Goal: Information Seeking & Learning: Learn about a topic

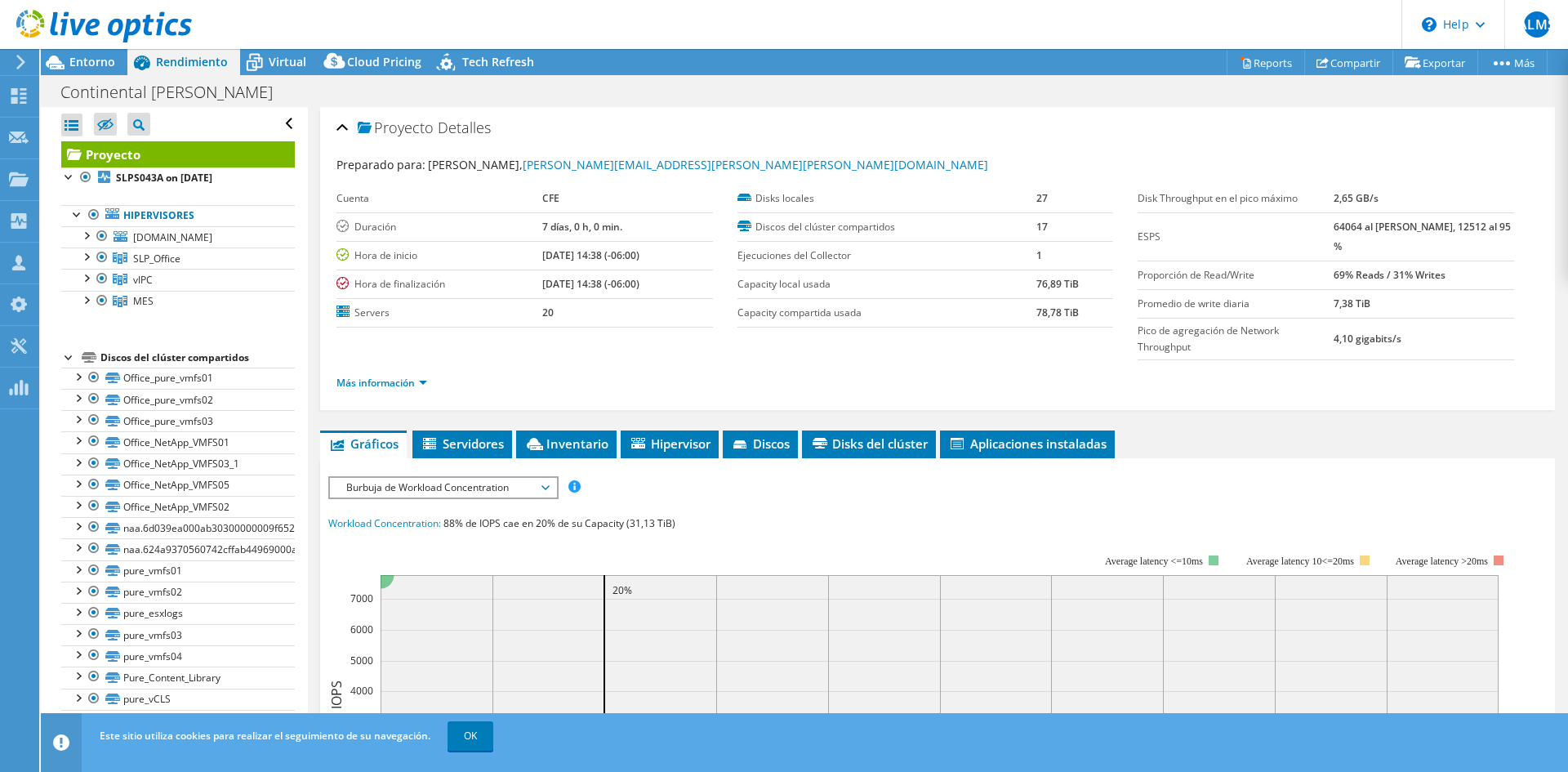
select select "USD"
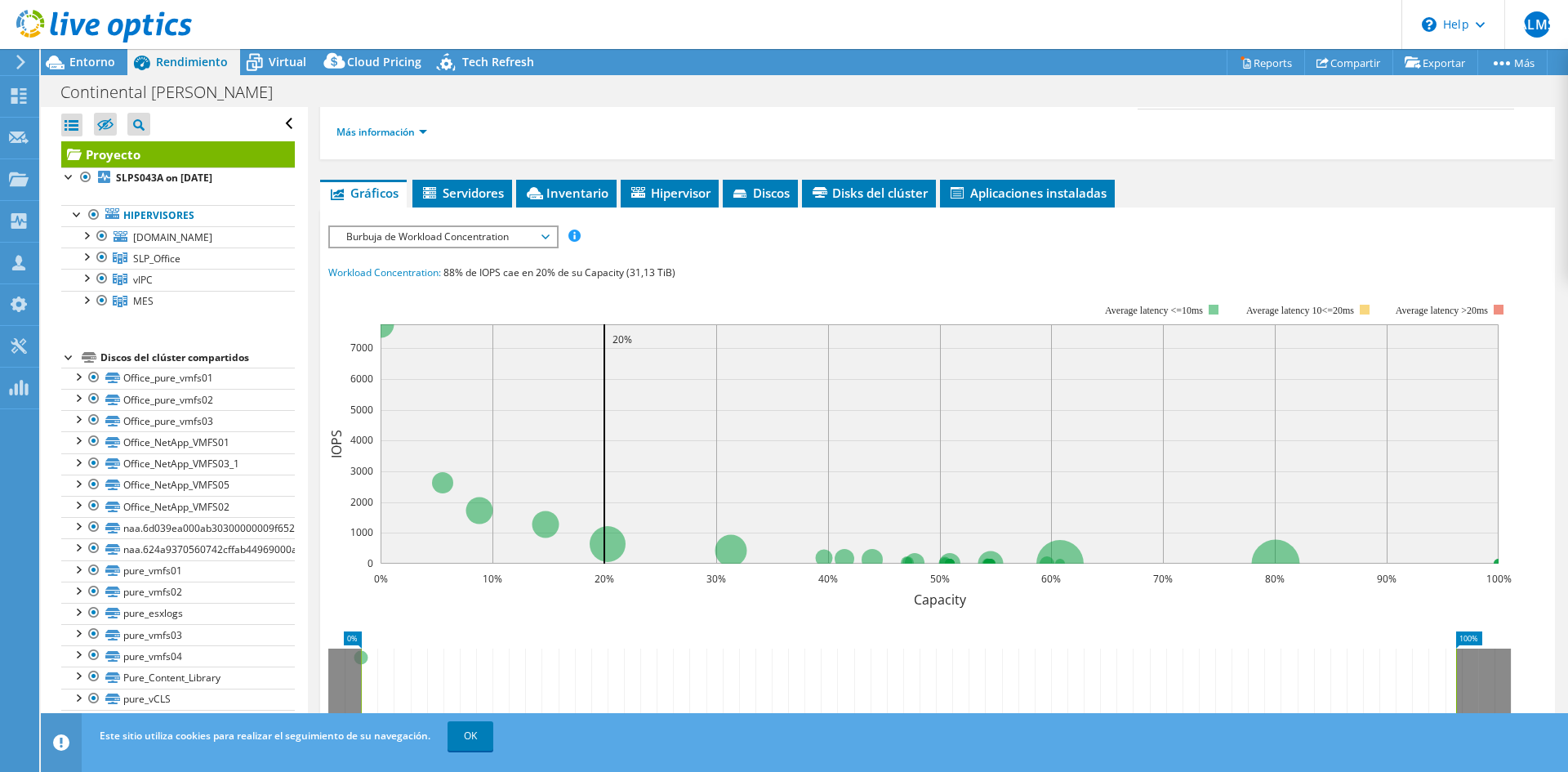
scroll to position [208, 0]
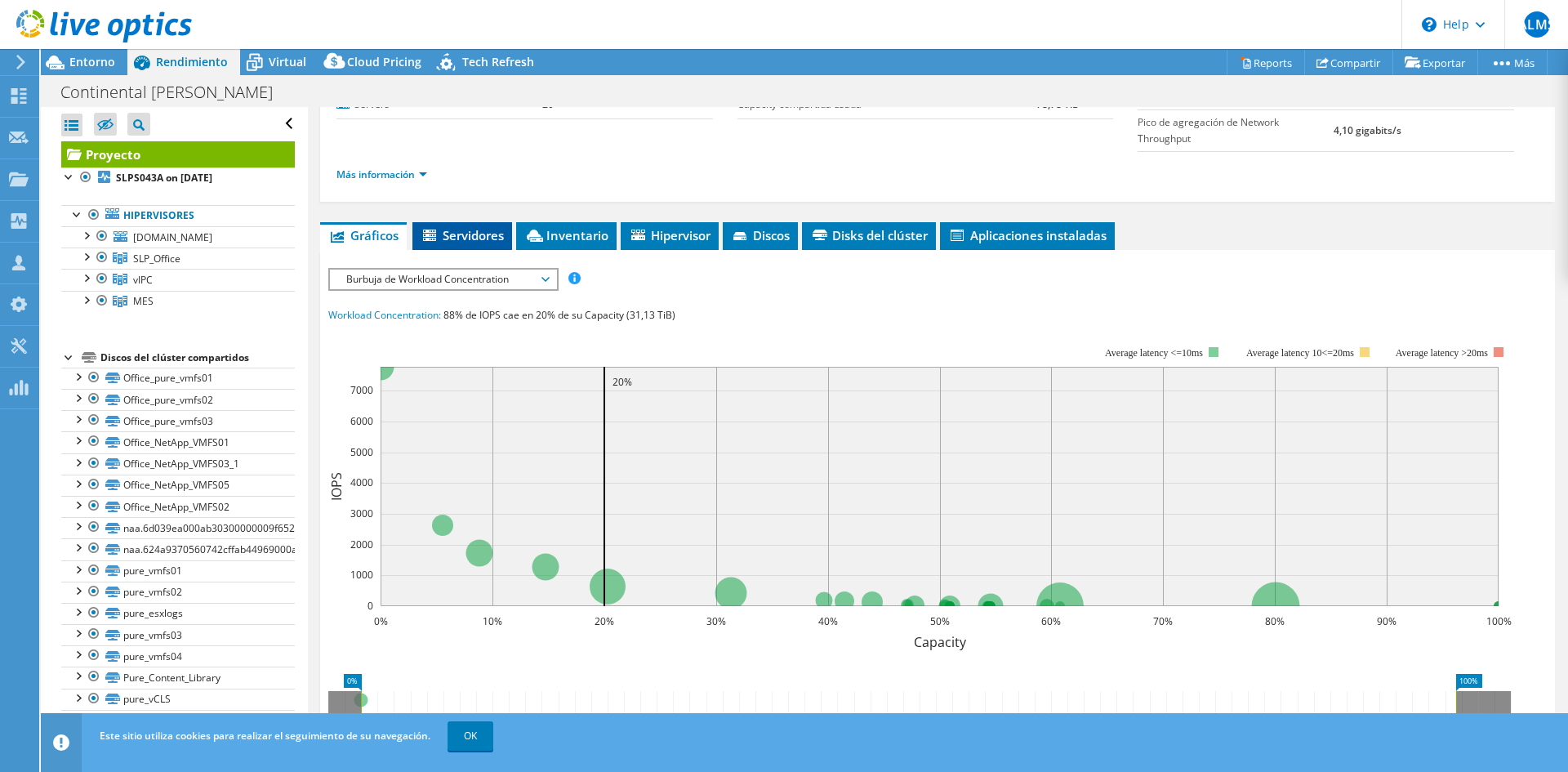
click at [448, 235] on span "Servidores" at bounding box center [462, 234] width 83 height 17
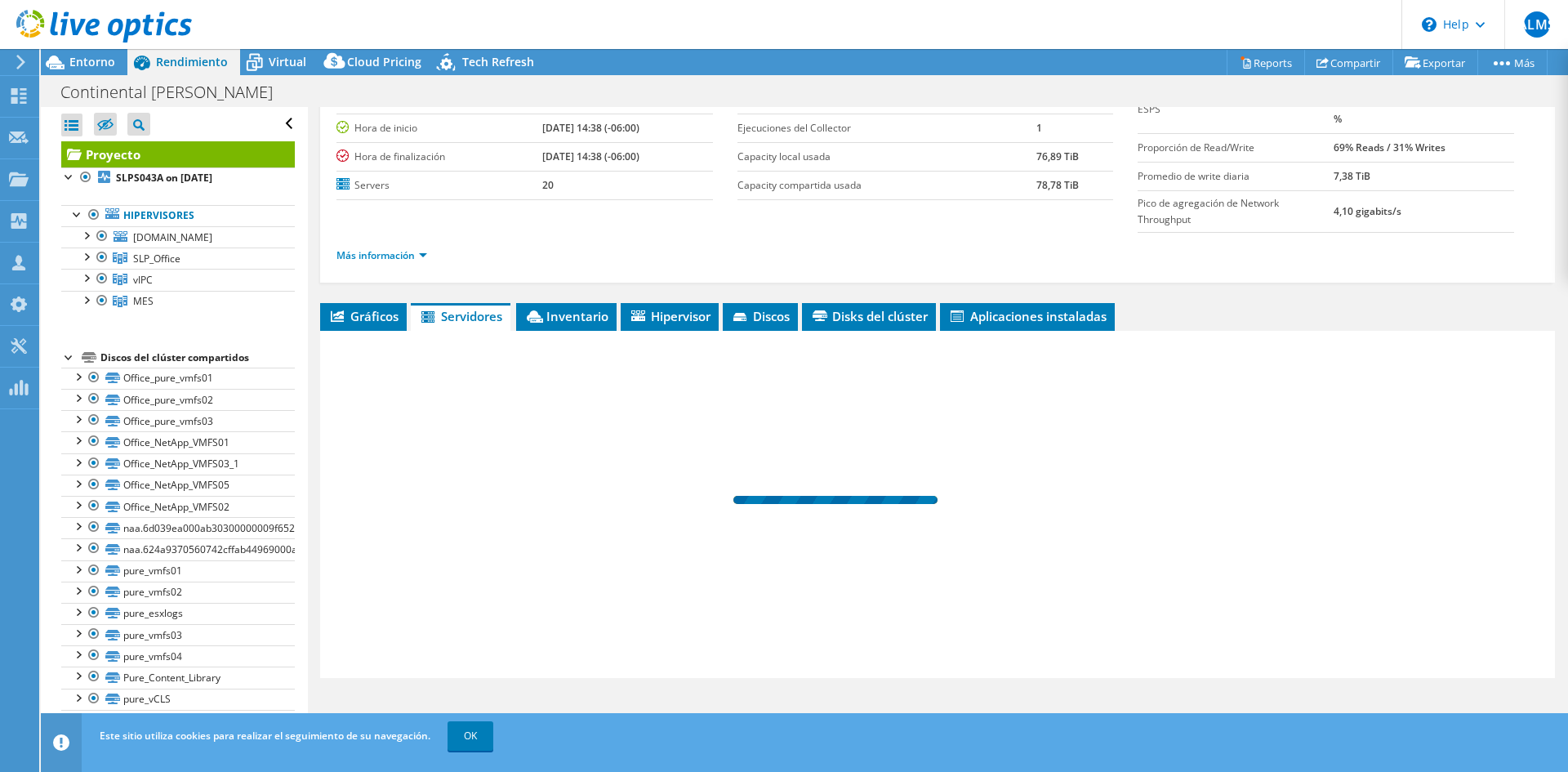
scroll to position [128, 0]
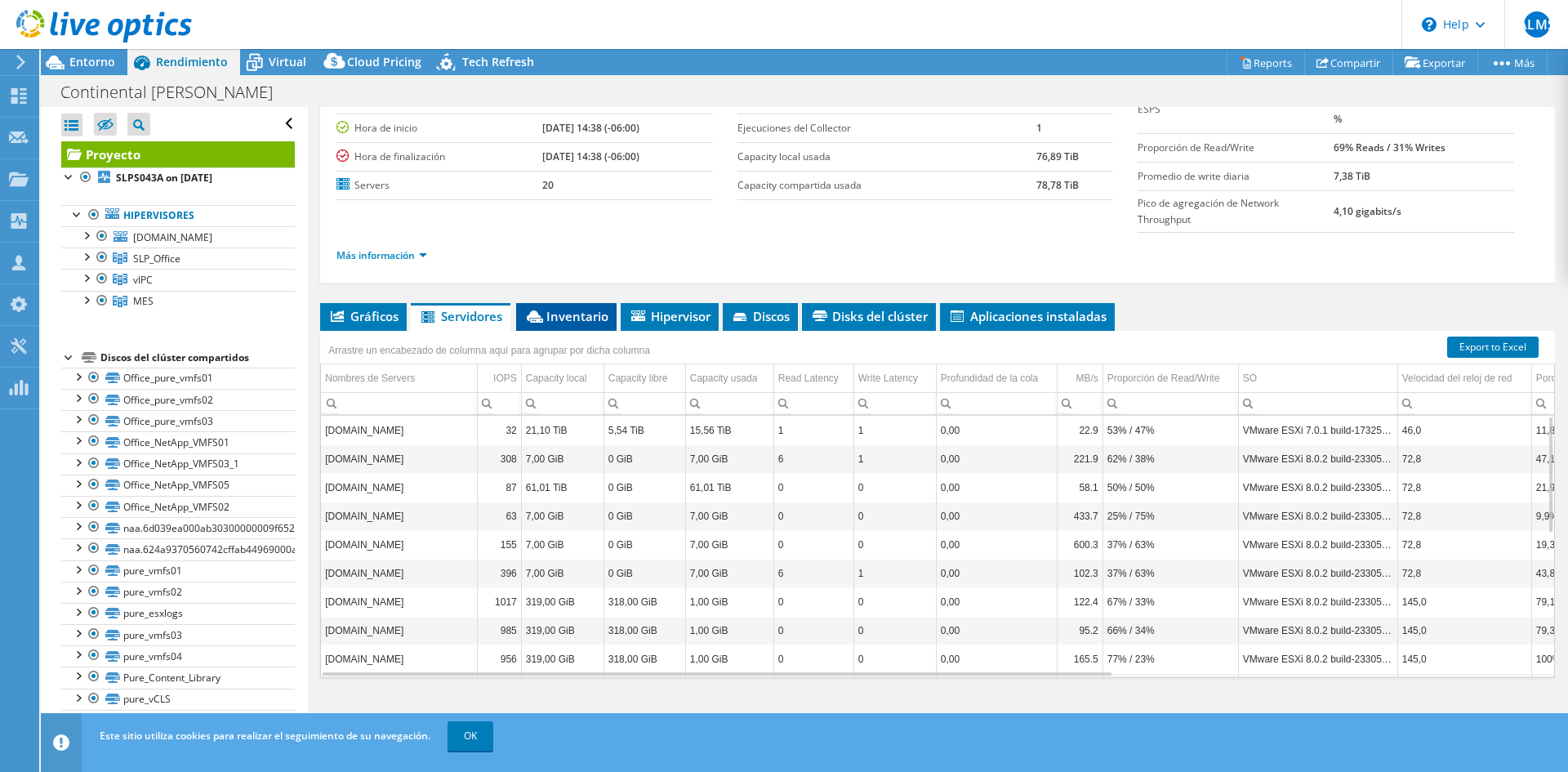
click at [567, 308] on span "Inventario" at bounding box center [567, 316] width 84 height 17
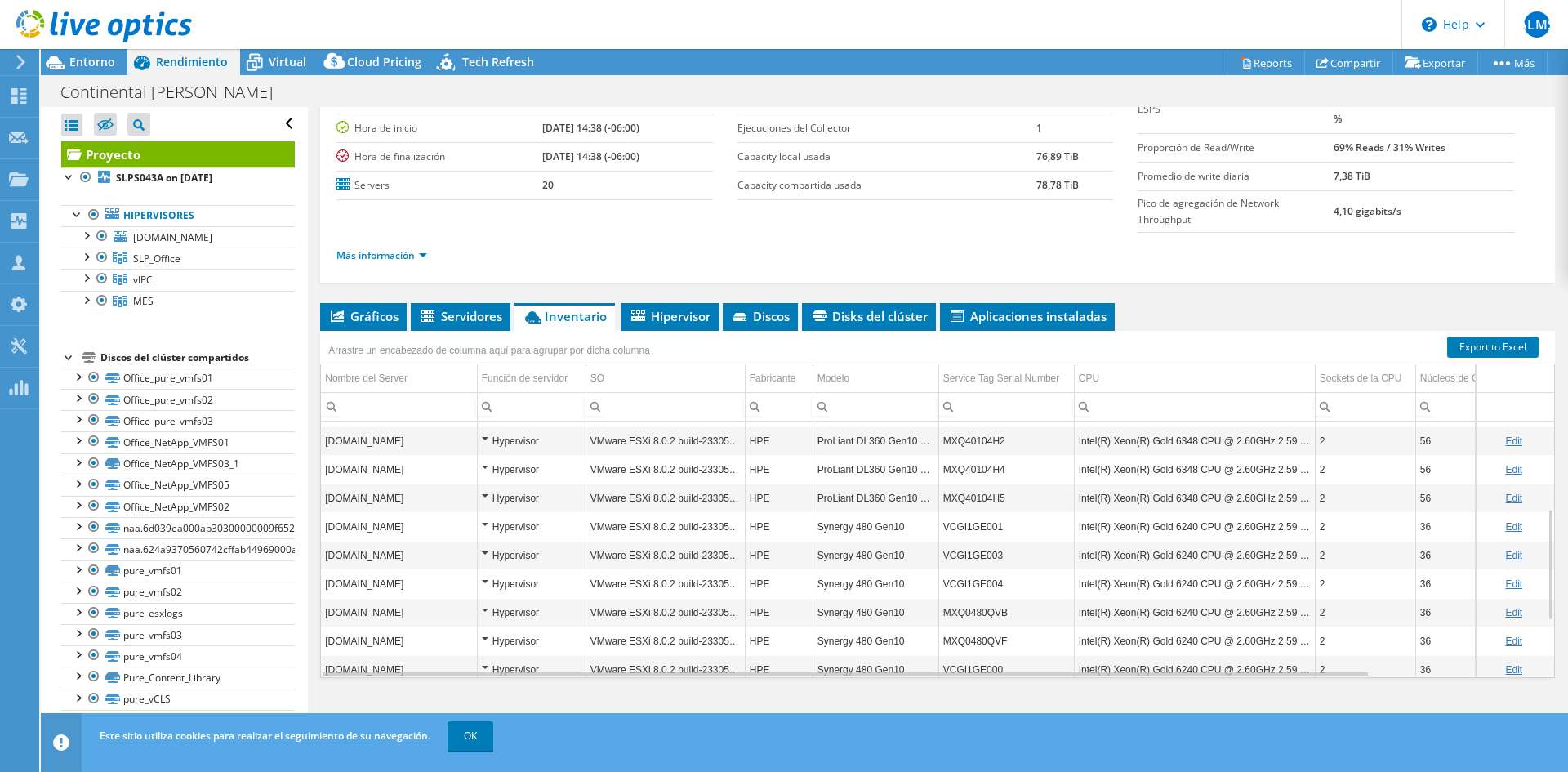
scroll to position [325, 0]
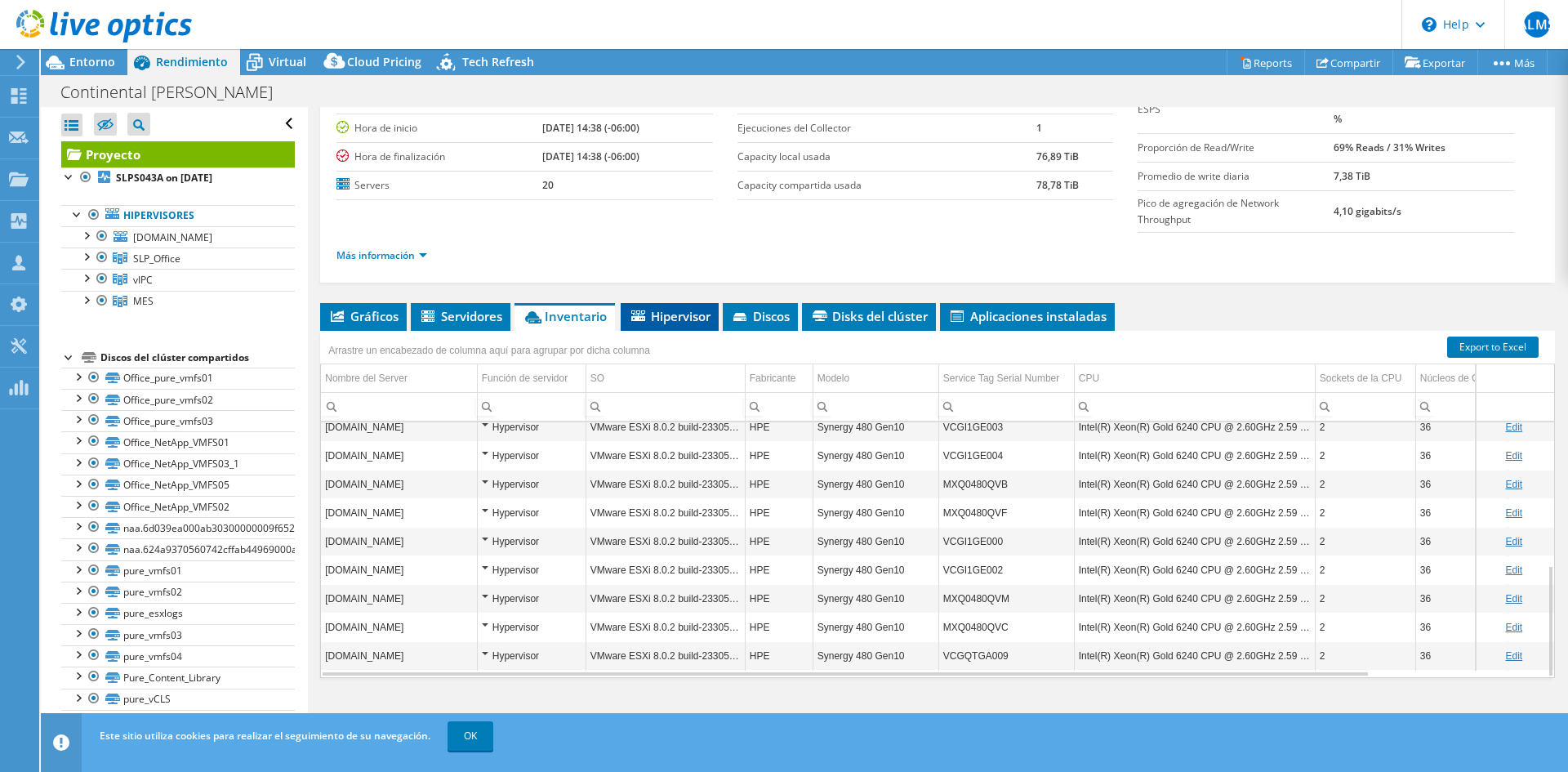
click at [656, 322] on span "Hipervisor" at bounding box center [669, 316] width 81 height 17
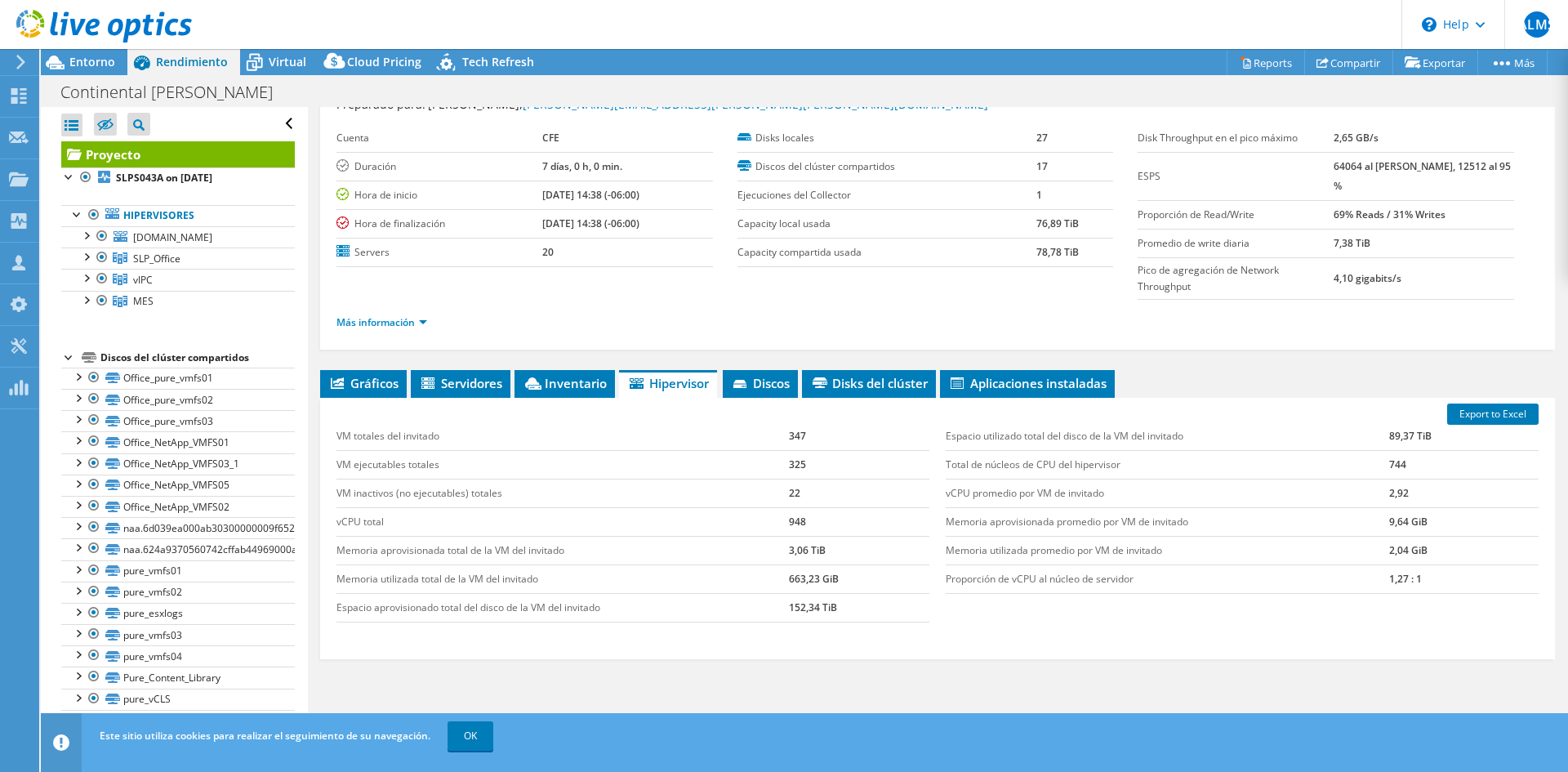
scroll to position [0, 0]
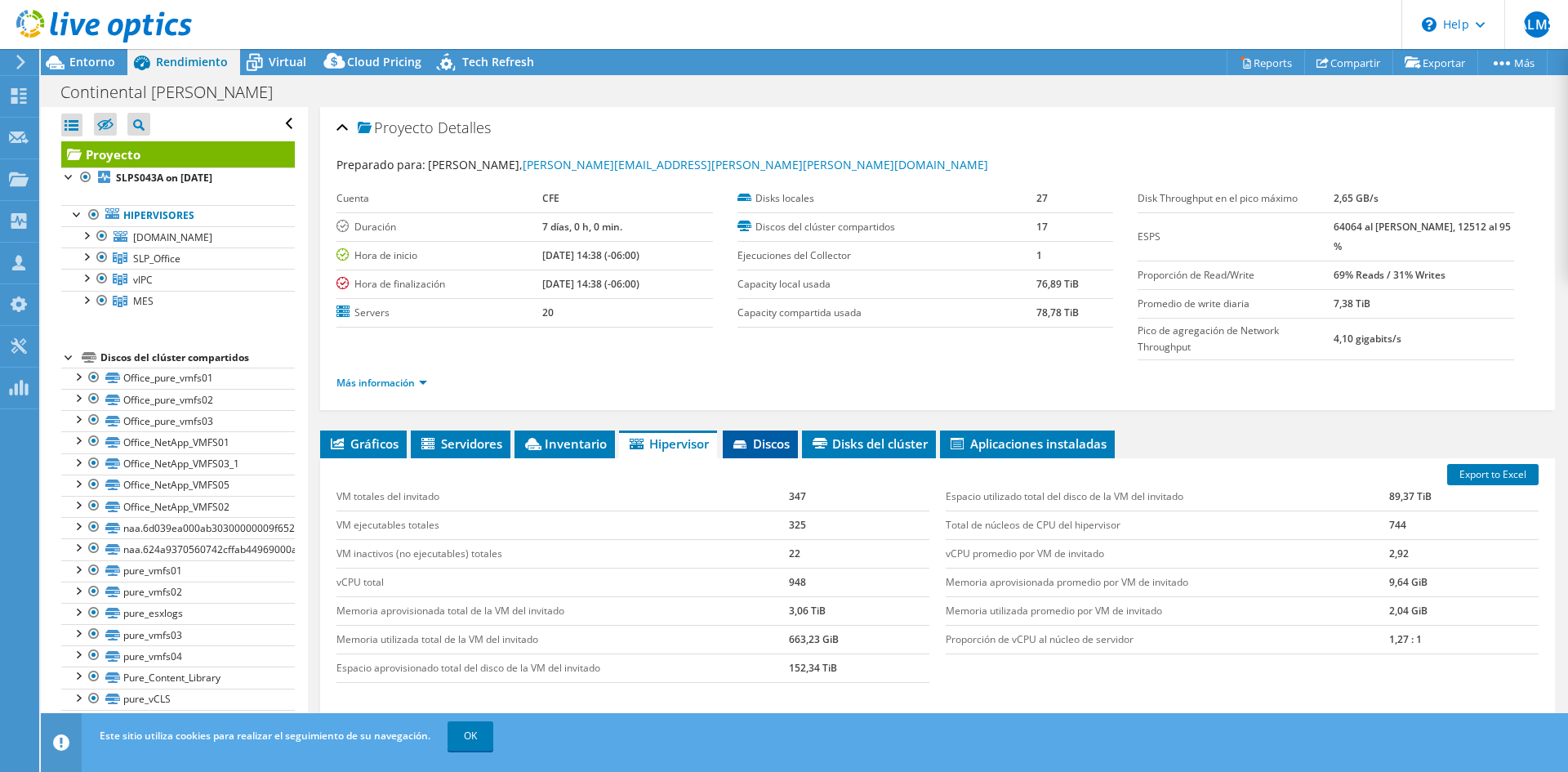
click at [760, 433] on li "Discos" at bounding box center [760, 444] width 76 height 27
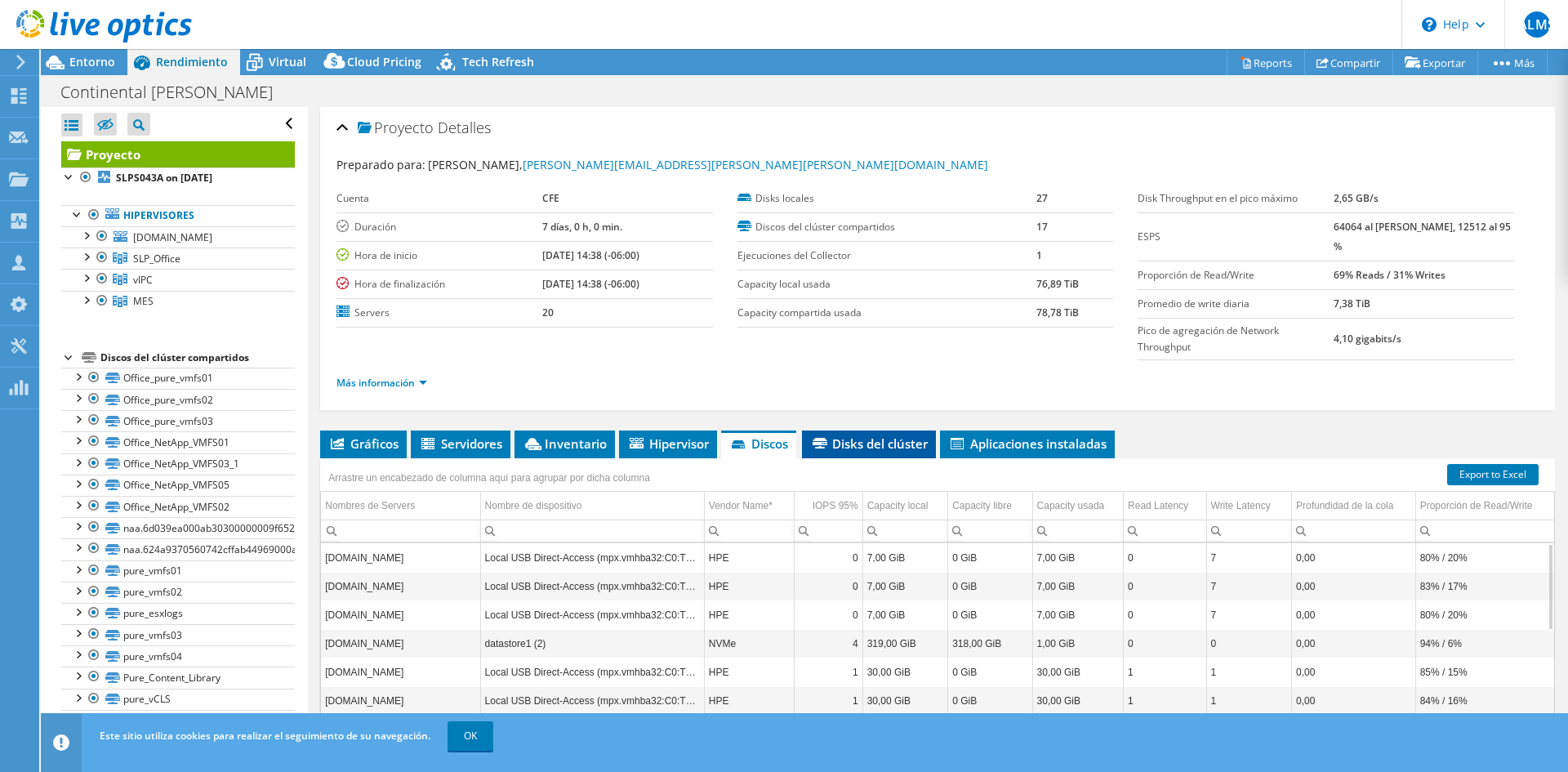
click at [844, 452] on li "Disks del clúster" at bounding box center [869, 444] width 134 height 27
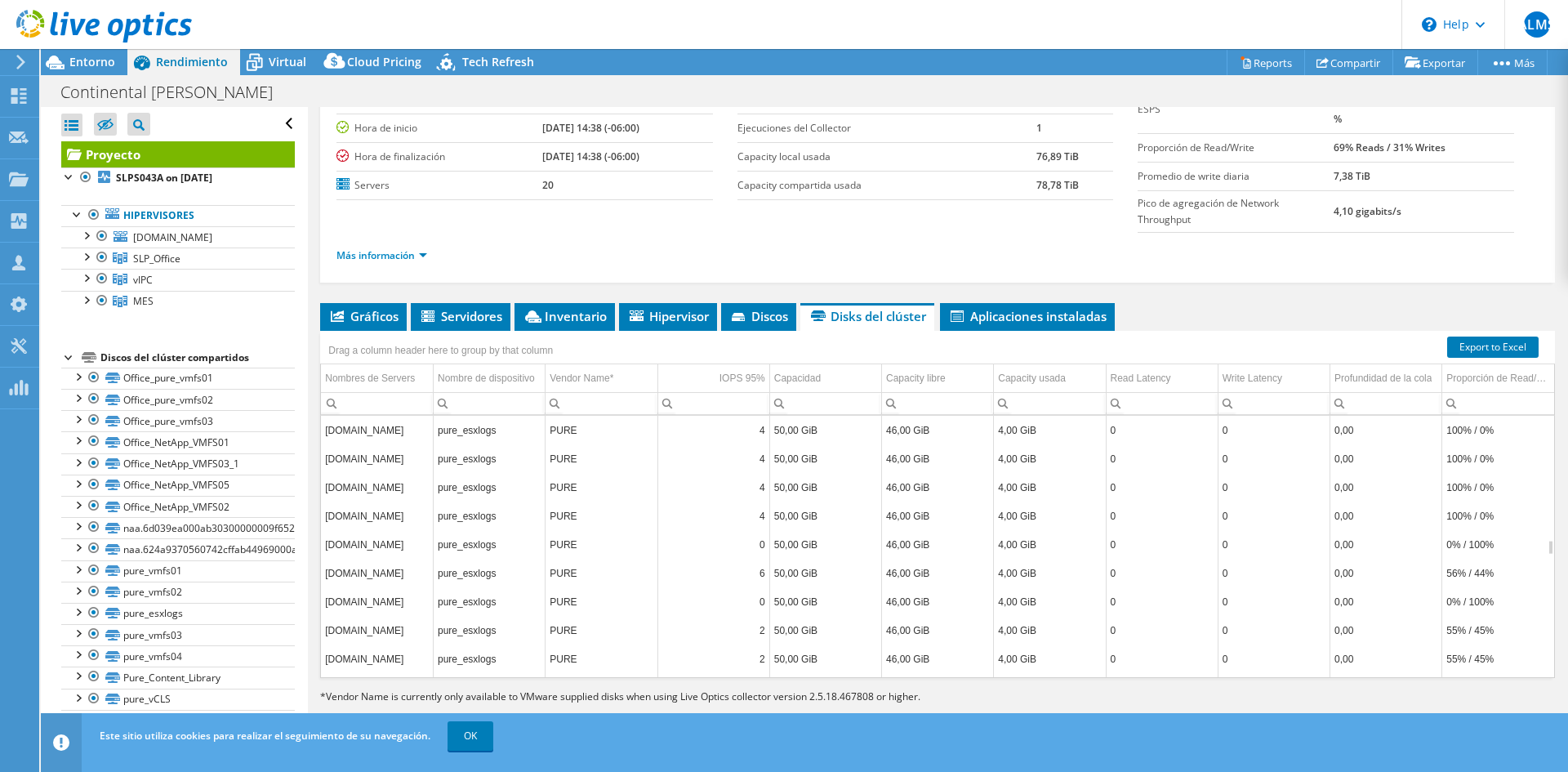
scroll to position [2647, 0]
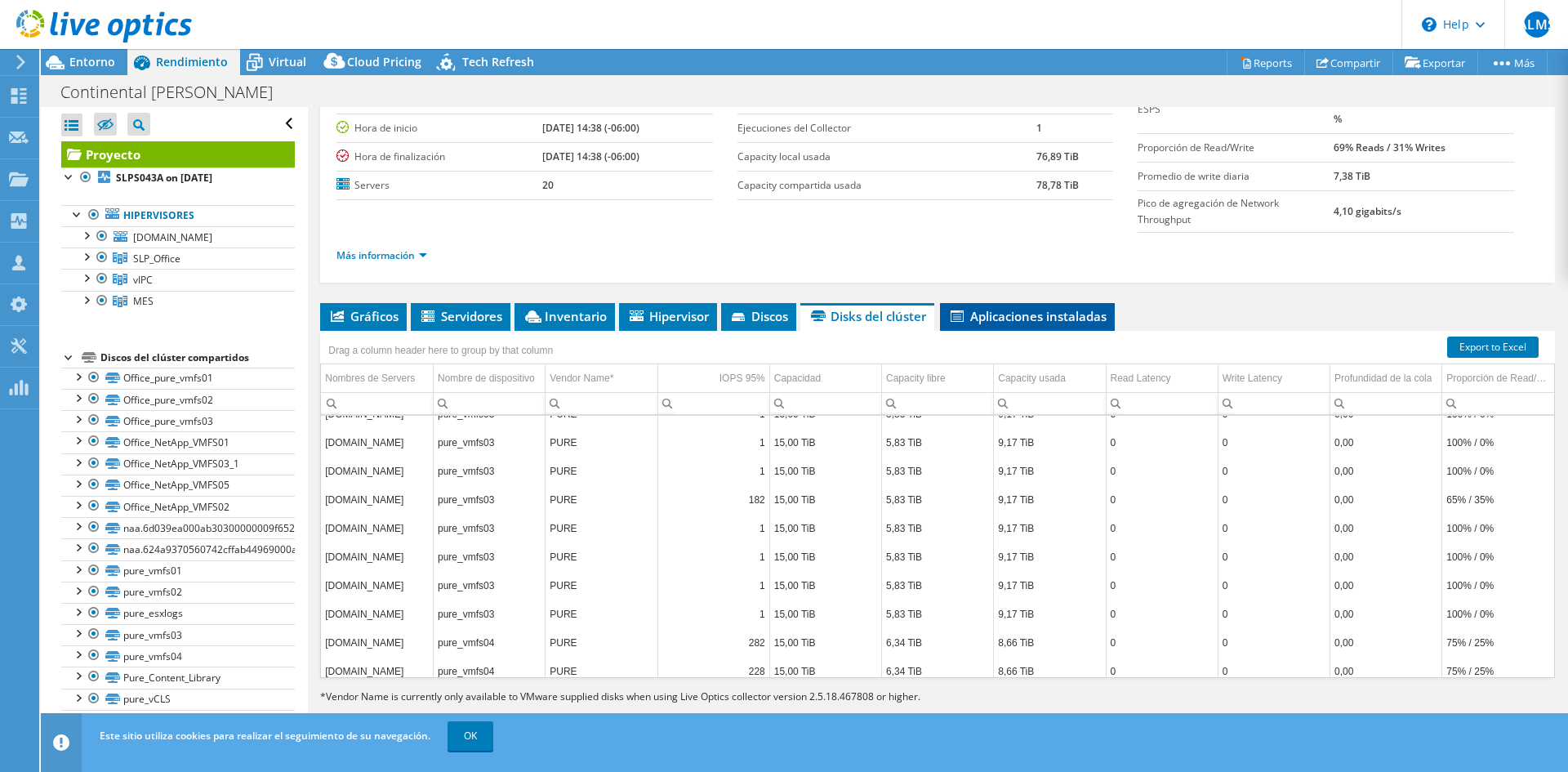
click at [1032, 304] on li "Aplicaciones instaladas" at bounding box center [1027, 317] width 175 height 27
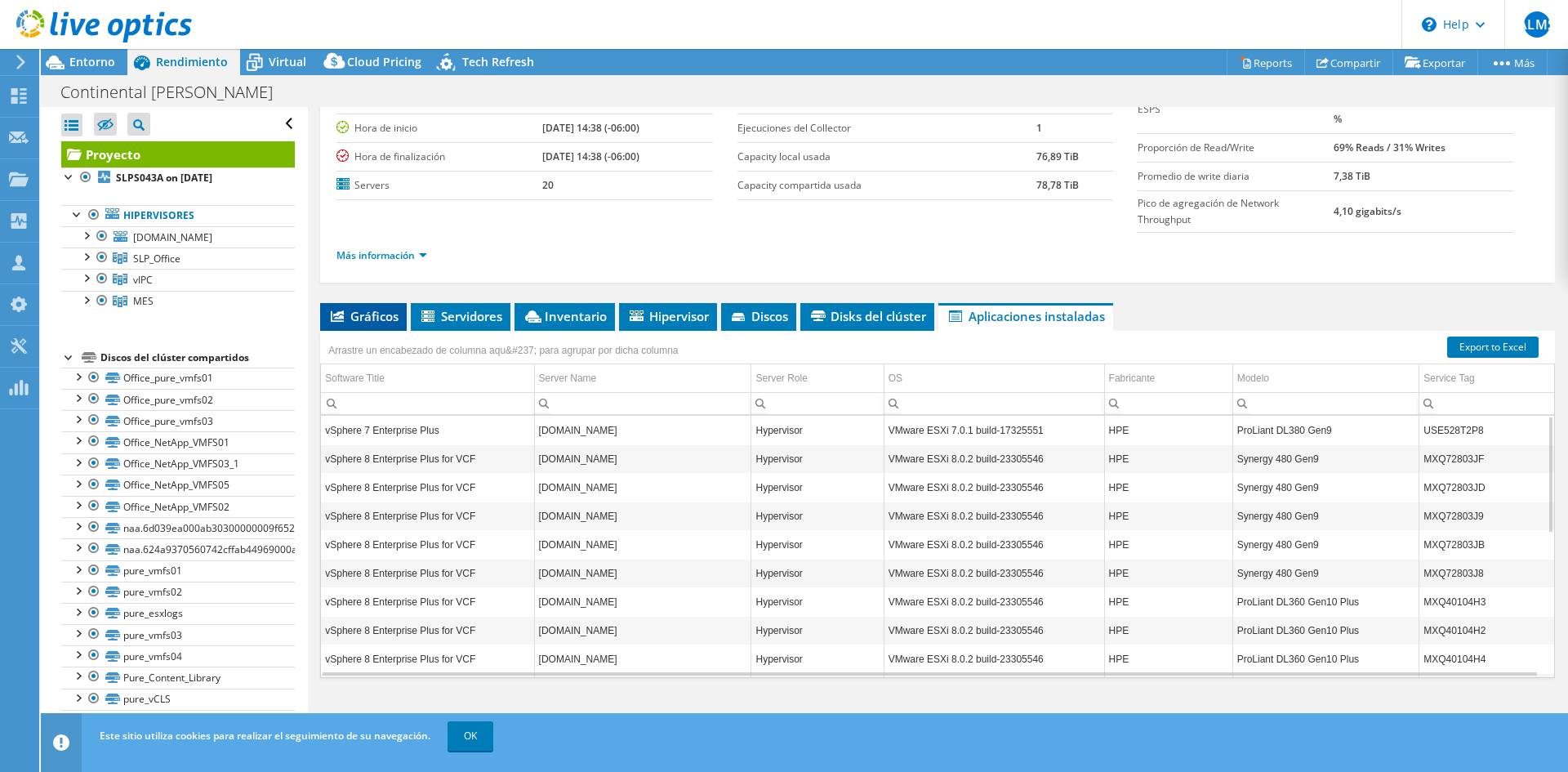
click at [369, 310] on span "Gráficos" at bounding box center [364, 316] width 71 height 17
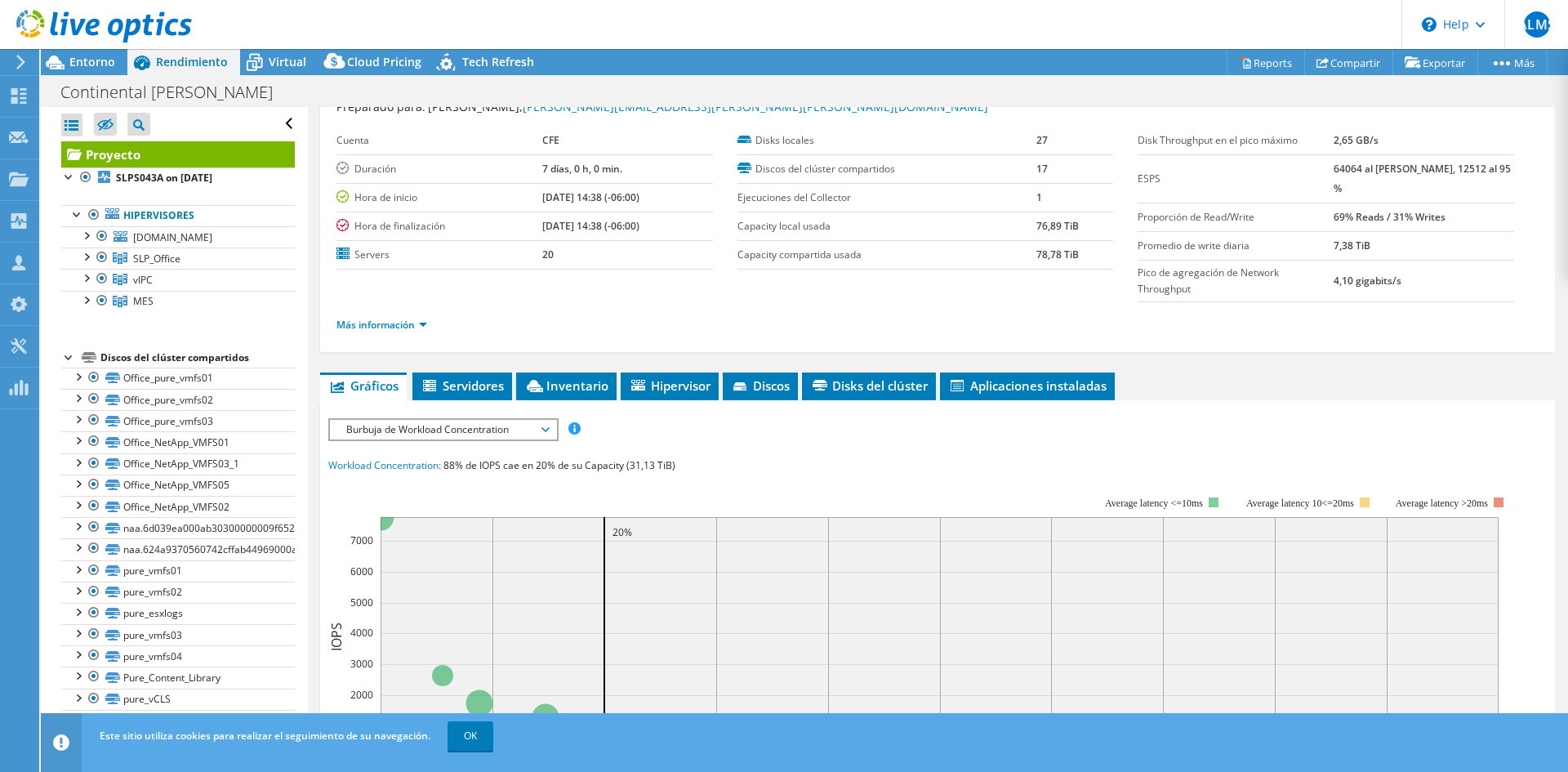
scroll to position [45, 0]
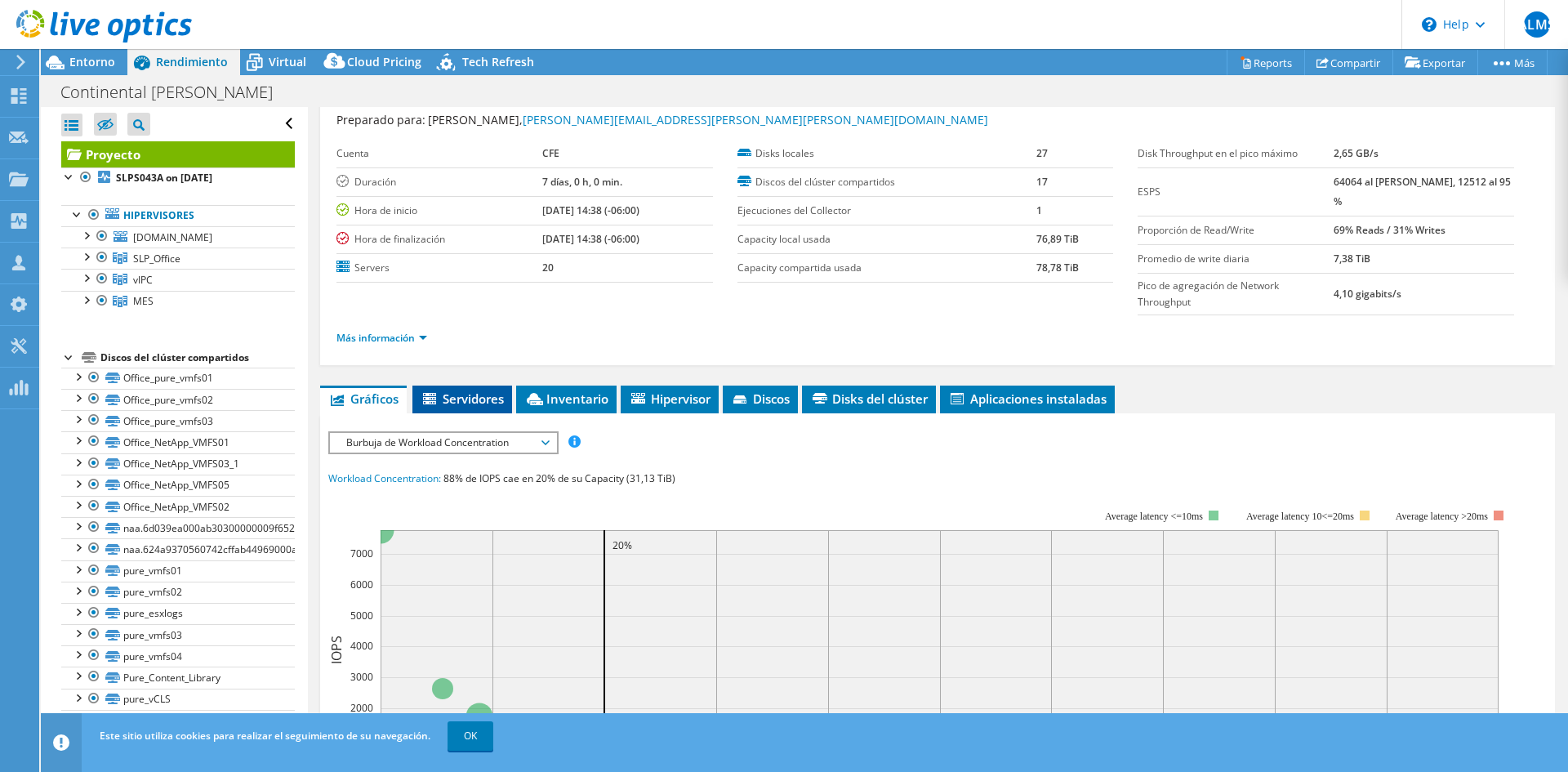
click at [490, 402] on span "Servidores" at bounding box center [462, 398] width 83 height 17
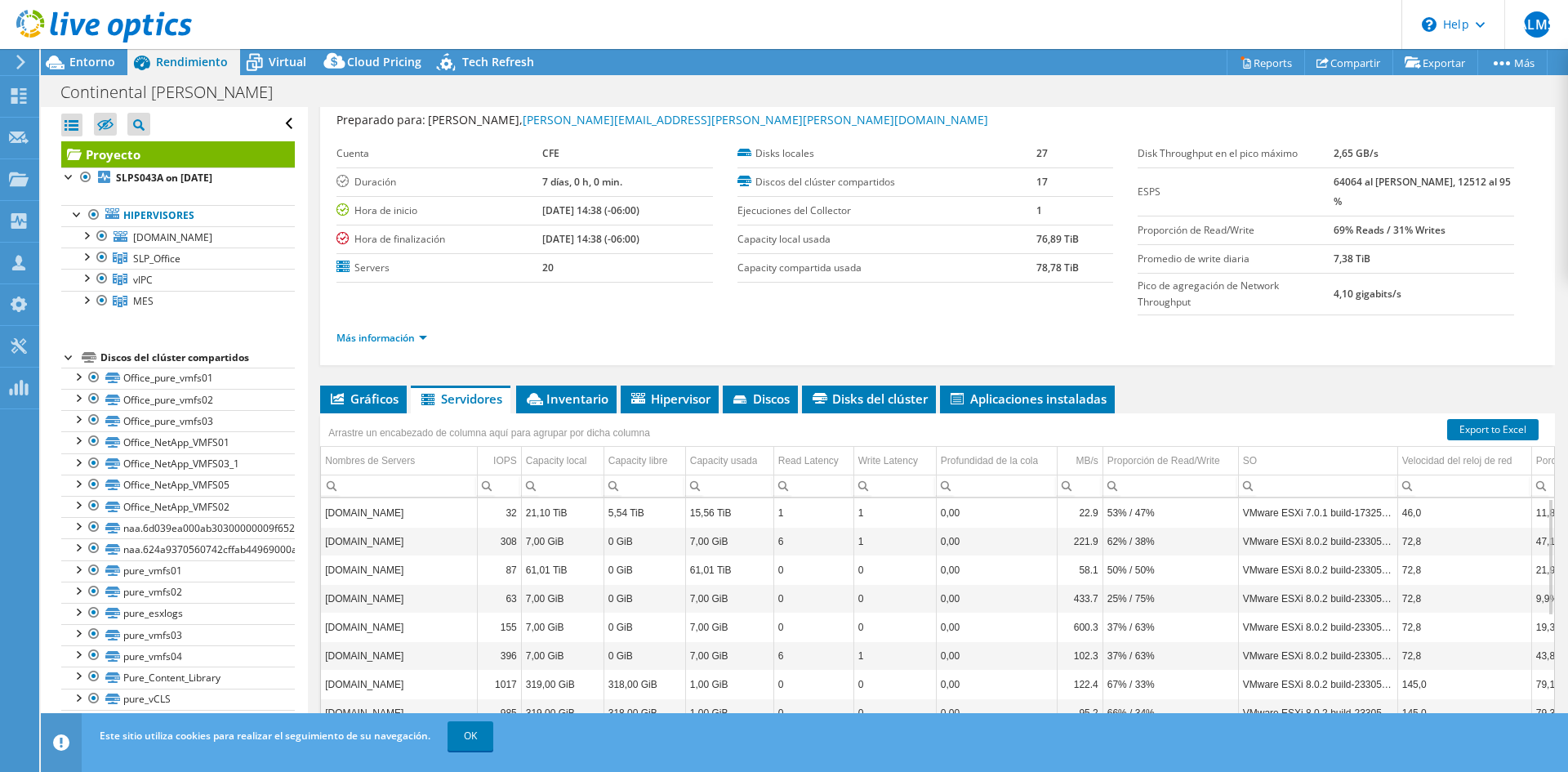
scroll to position [0, 0]
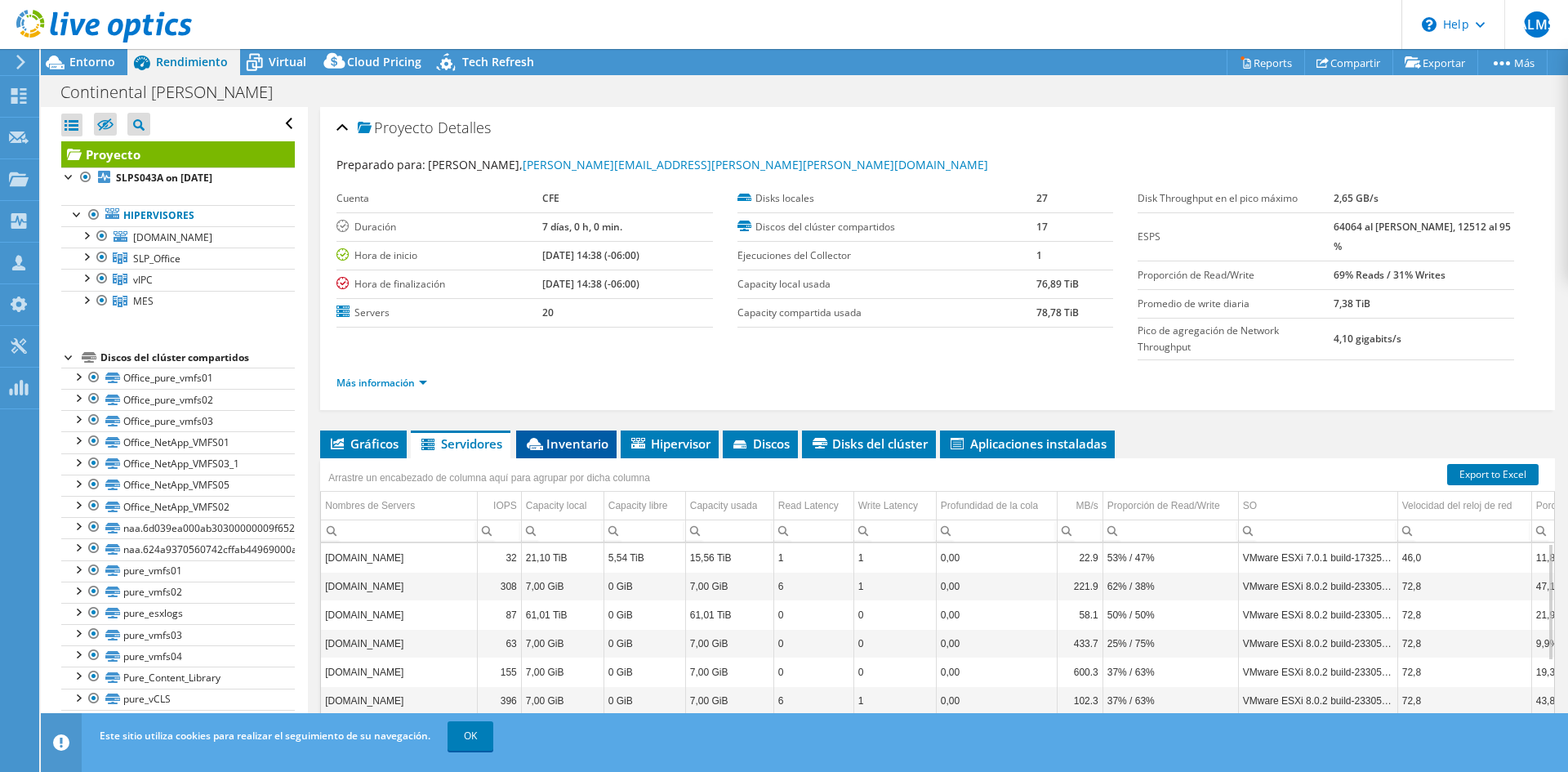
click at [584, 437] on span "Inventario" at bounding box center [567, 443] width 84 height 17
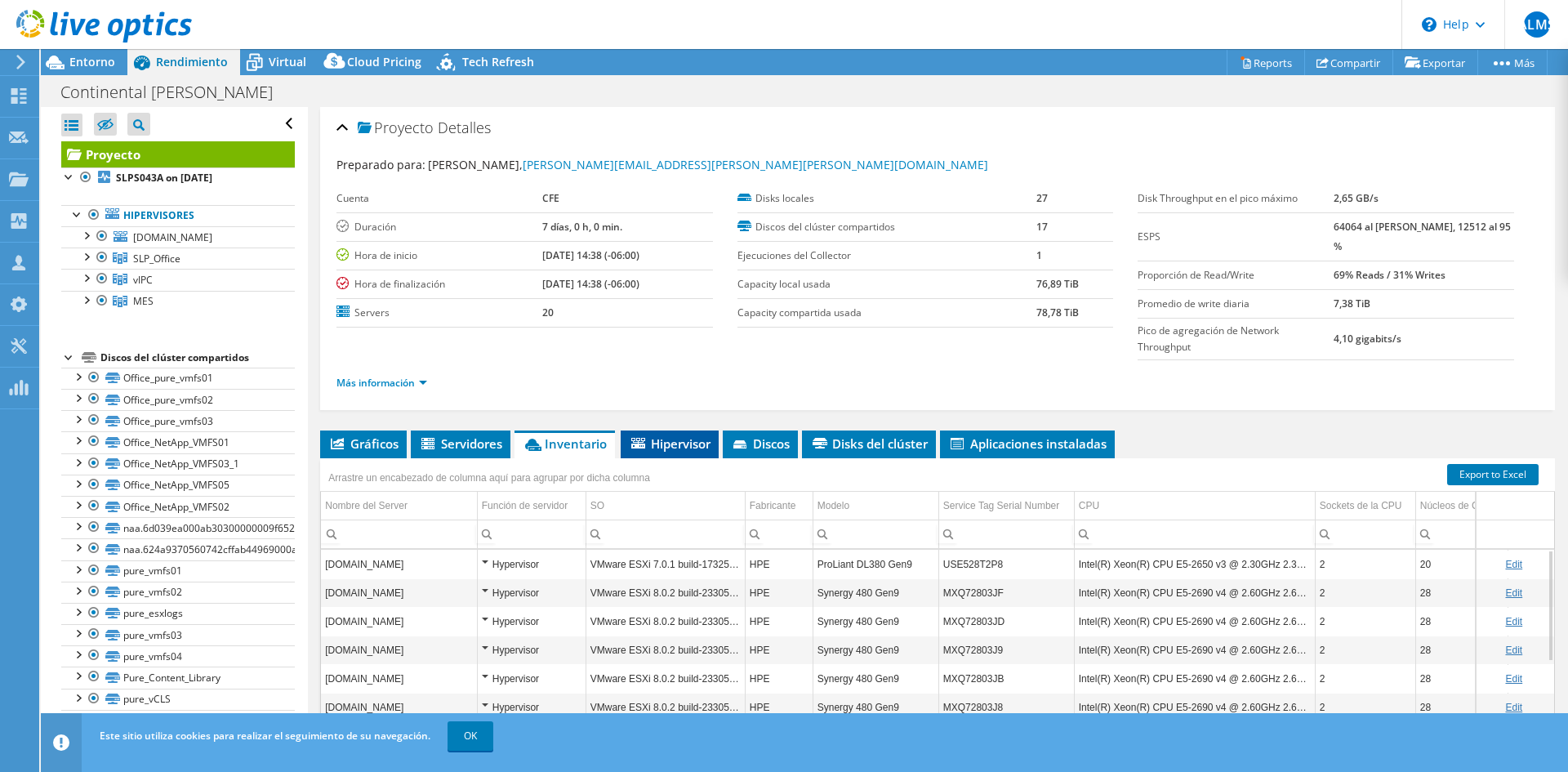
click at [675, 444] on span "Hipervisor" at bounding box center [669, 443] width 81 height 17
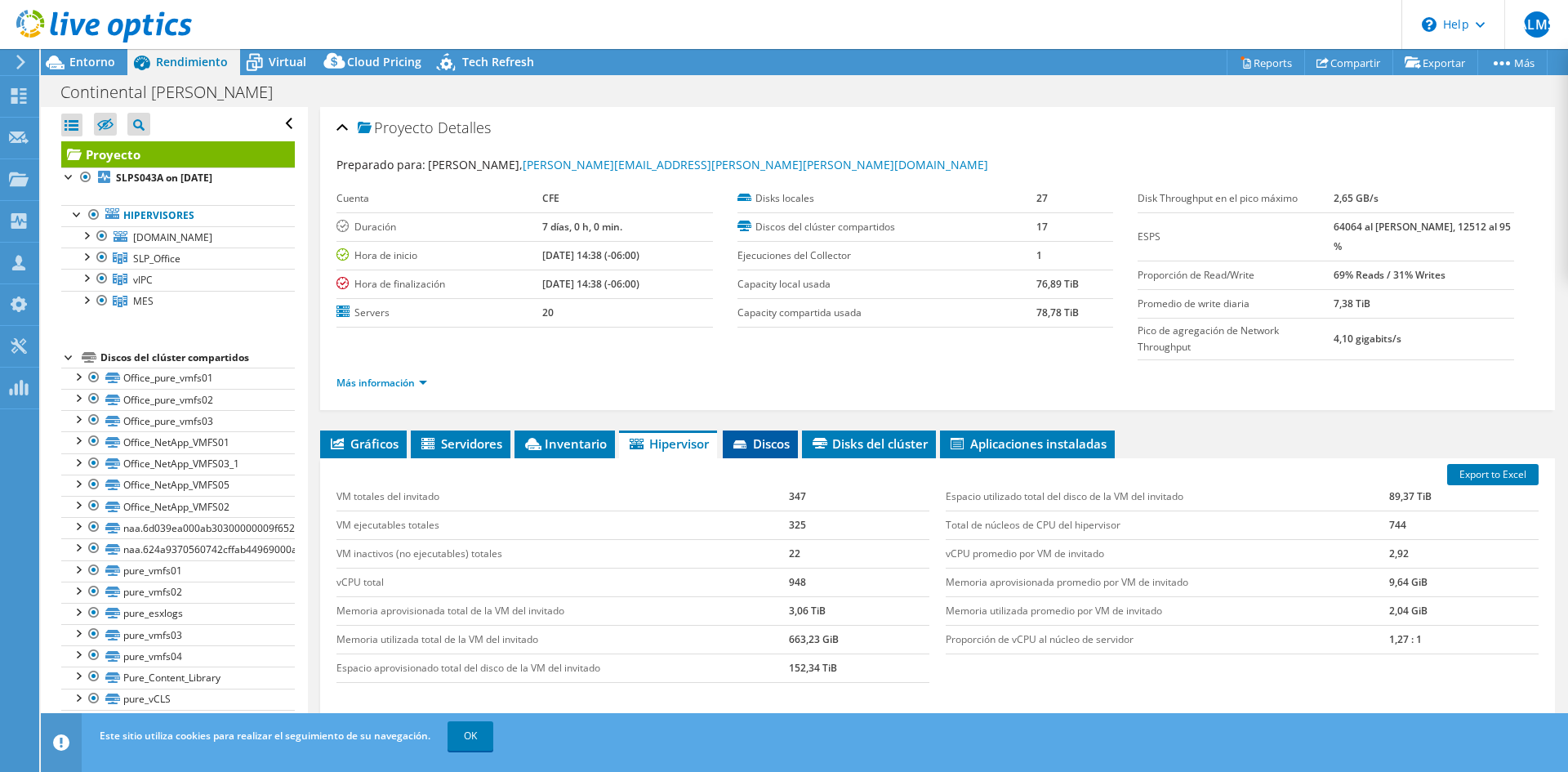
click at [767, 440] on span "Discos" at bounding box center [760, 443] width 59 height 17
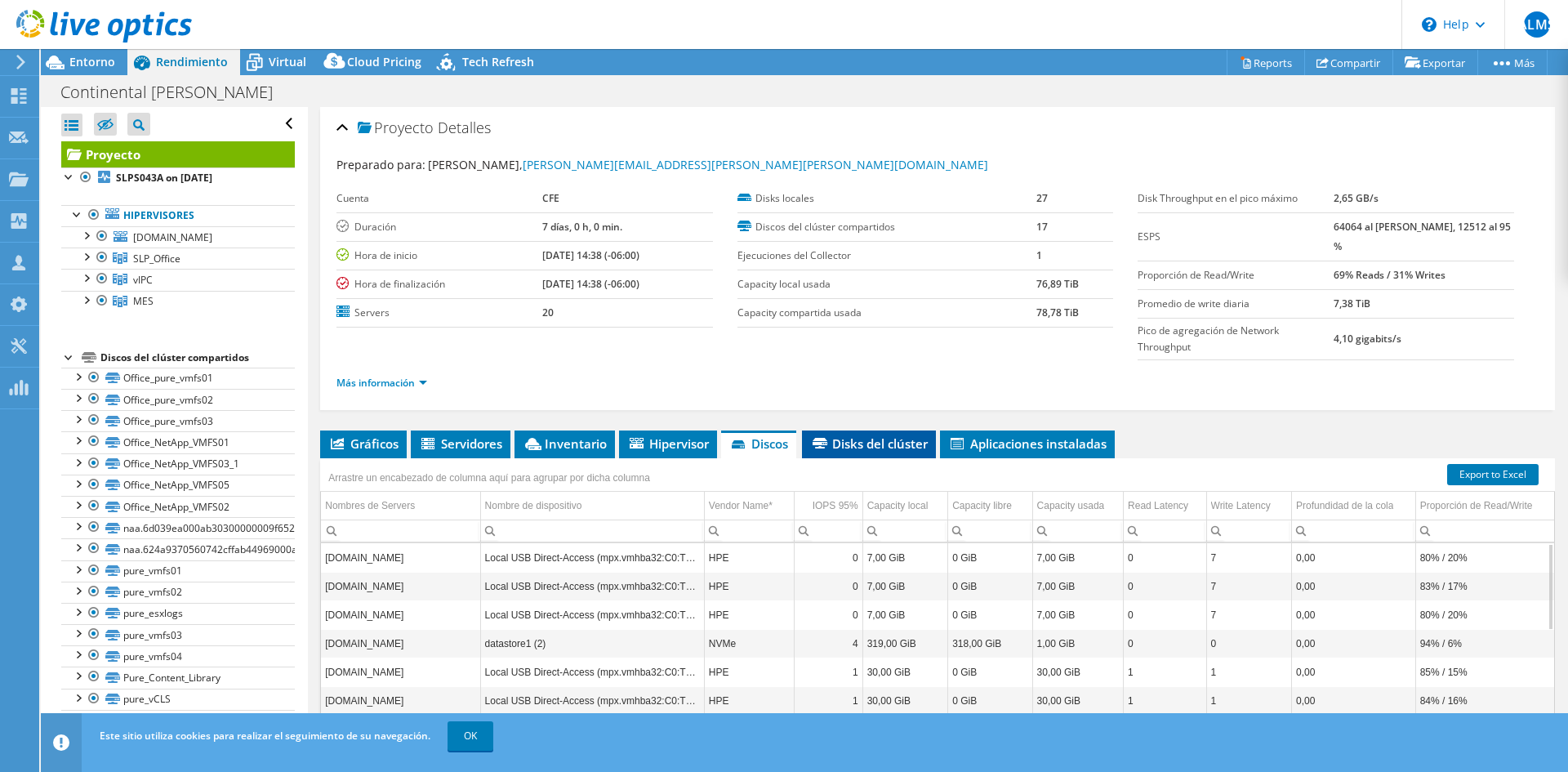
click at [836, 452] on li "Disks del clúster" at bounding box center [869, 444] width 134 height 27
